Goal: Find specific page/section: Find specific page/section

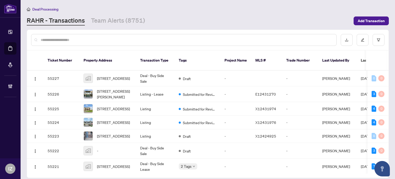
click at [173, 38] on input "text" at bounding box center [187, 40] width 292 height 6
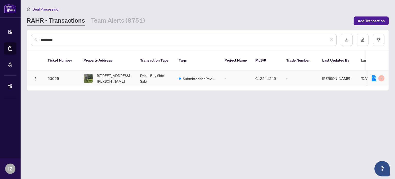
type input "*********"
click at [157, 71] on td "Deal - Buy Side Sale" at bounding box center [155, 79] width 39 height 16
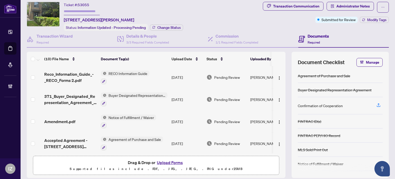
scroll to position [26, 0]
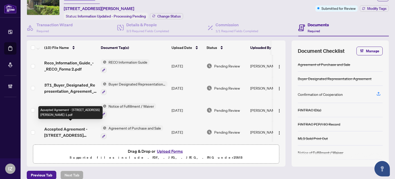
click at [79, 129] on span "Accepted Agreement - [STREET_ADDRESS][PERSON_NAME] 1.pdf" at bounding box center [70, 132] width 52 height 12
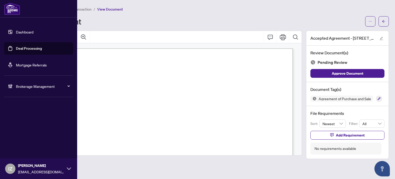
click at [20, 136] on div "Dashboard Deal Processing Mortgage Referrals Brokerage Management IZ [PERSON_NA…" at bounding box center [38, 89] width 77 height 179
click at [42, 47] on link "Deal Processing" at bounding box center [29, 48] width 26 height 5
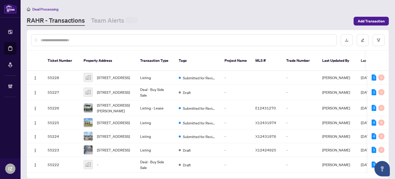
click at [274, 39] on input "text" at bounding box center [187, 40] width 292 height 6
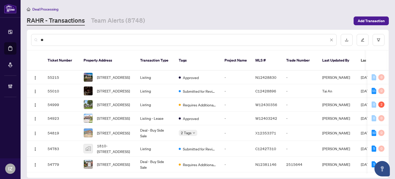
type input "*"
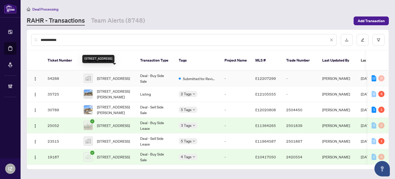
type input "**********"
click at [128, 75] on span "[STREET_ADDRESS]" at bounding box center [113, 78] width 33 height 6
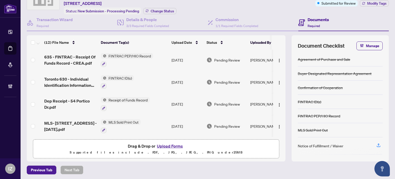
scroll to position [175, 0]
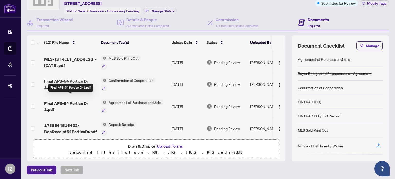
click at [70, 100] on span "Final APS-54 Portico Dr 1.pdf" at bounding box center [70, 106] width 52 height 12
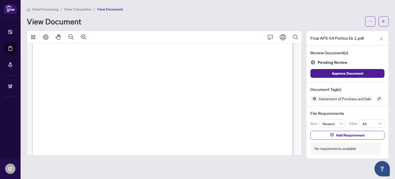
scroll to position [26, 0]
